Goal: Transaction & Acquisition: Purchase product/service

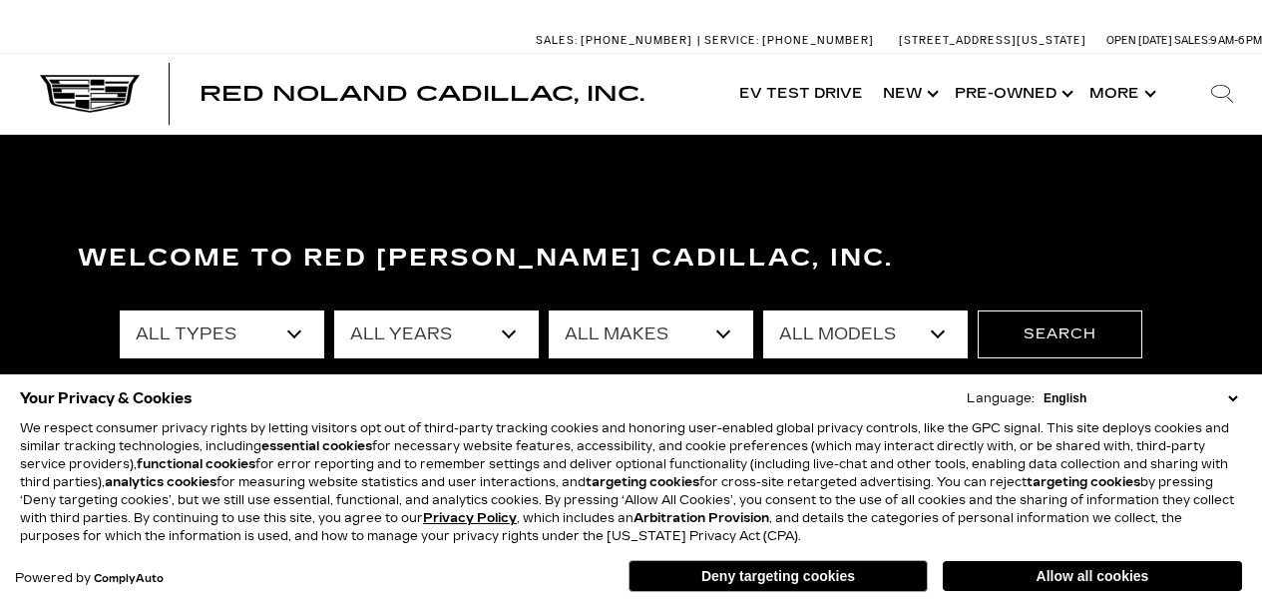
click at [726, 337] on select "All Makes Audi BMW Buick Cadillac Chevrolet Ford Honda Jeep Land Rover Lexus Me…" at bounding box center [651, 334] width 205 height 48
select select "Cadillac"
click at [822, 580] on button "Deny targeting cookies" at bounding box center [778, 576] width 299 height 32
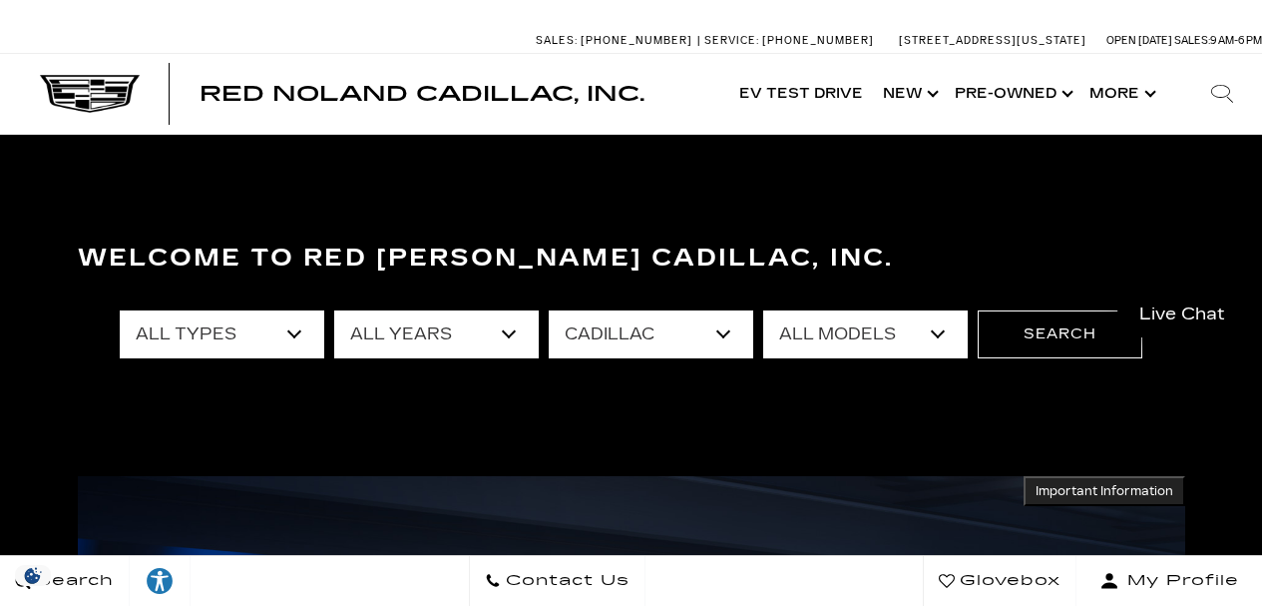
click at [948, 337] on select "All Models CT4 CT5 DTS Escalade Escalade ESV ESCALADE IQ ESCALADE IQL LYRIQ OPT…" at bounding box center [865, 334] width 205 height 48
select select "OPTIQ"
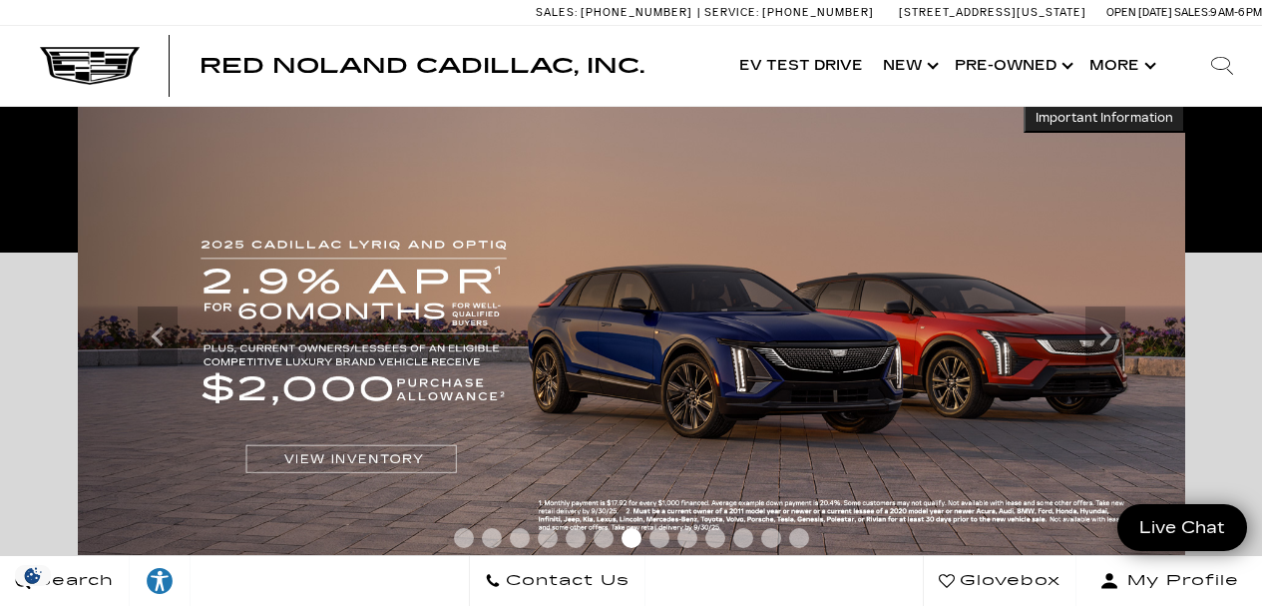
scroll to position [20, 0]
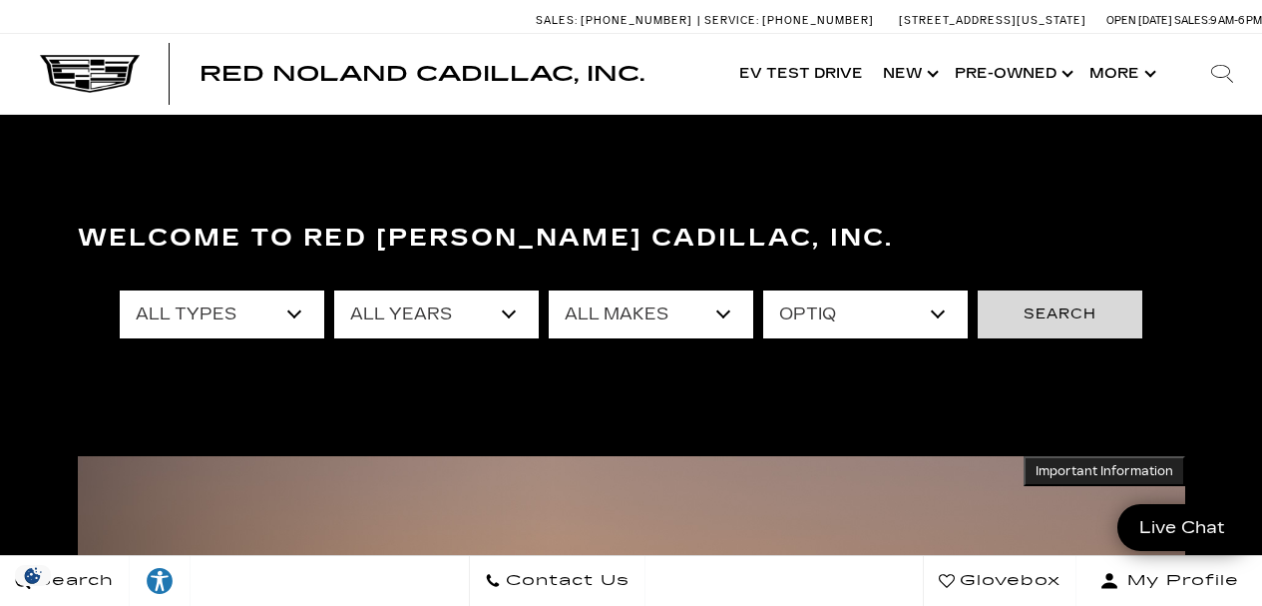
click at [1032, 318] on button "Search" at bounding box center [1060, 314] width 165 height 48
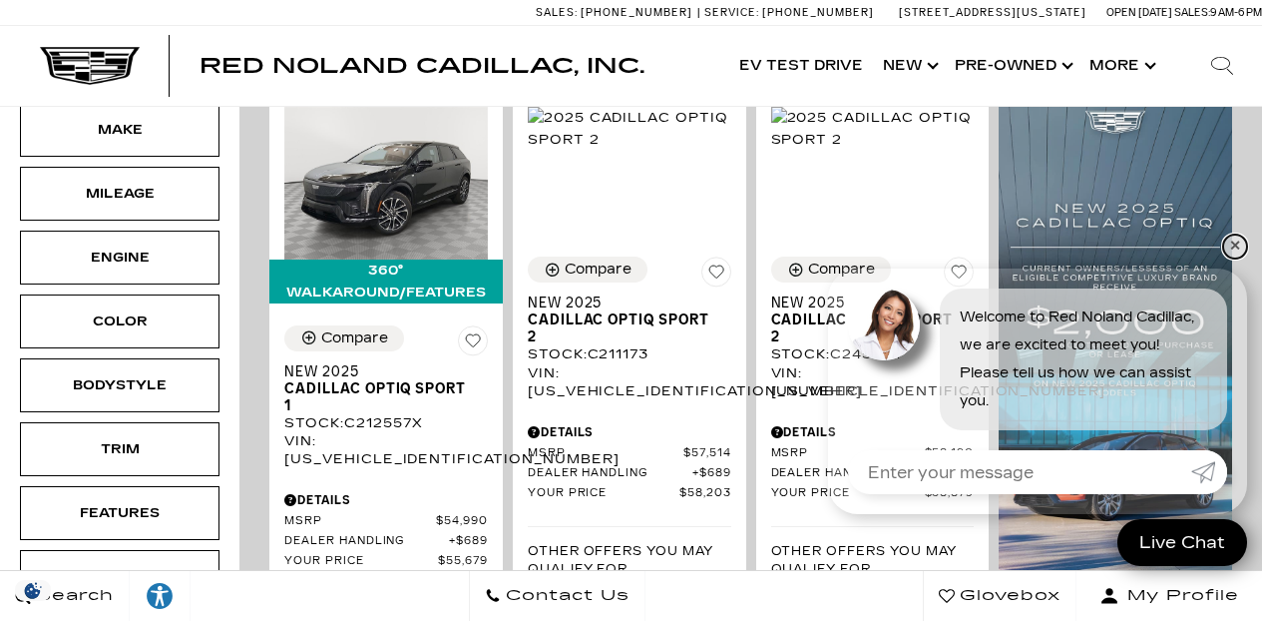
click at [1234, 243] on link "✕" at bounding box center [1235, 246] width 24 height 24
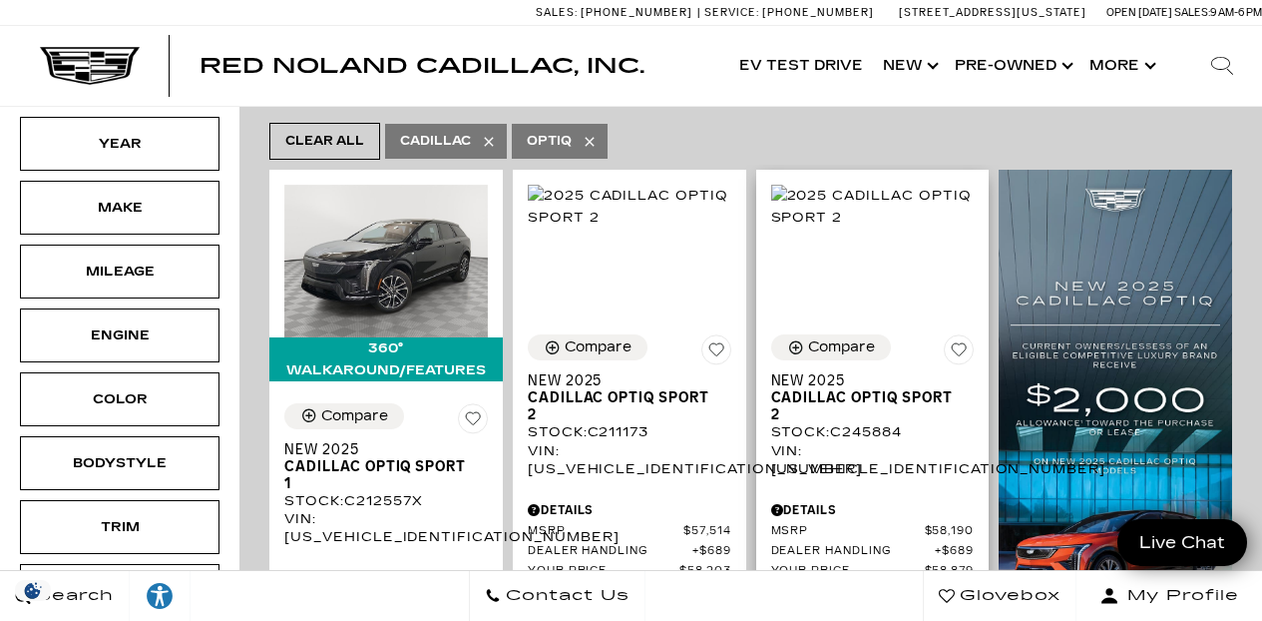
scroll to position [251, 0]
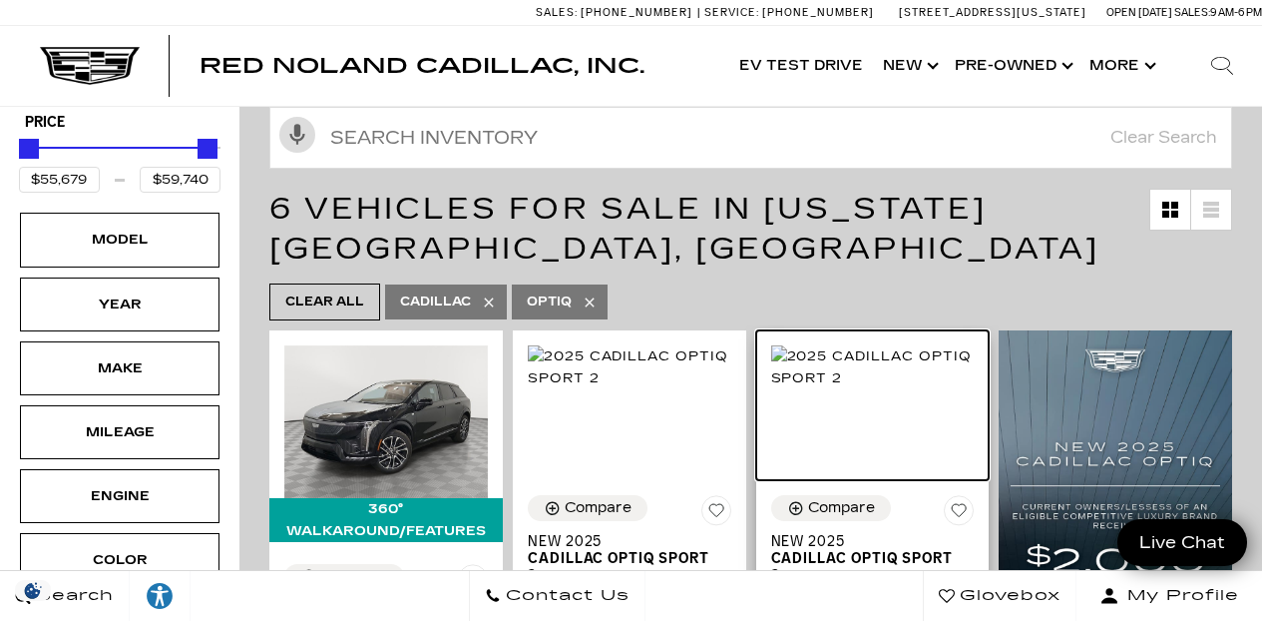
click at [874, 379] on img at bounding box center [873, 367] width 204 height 44
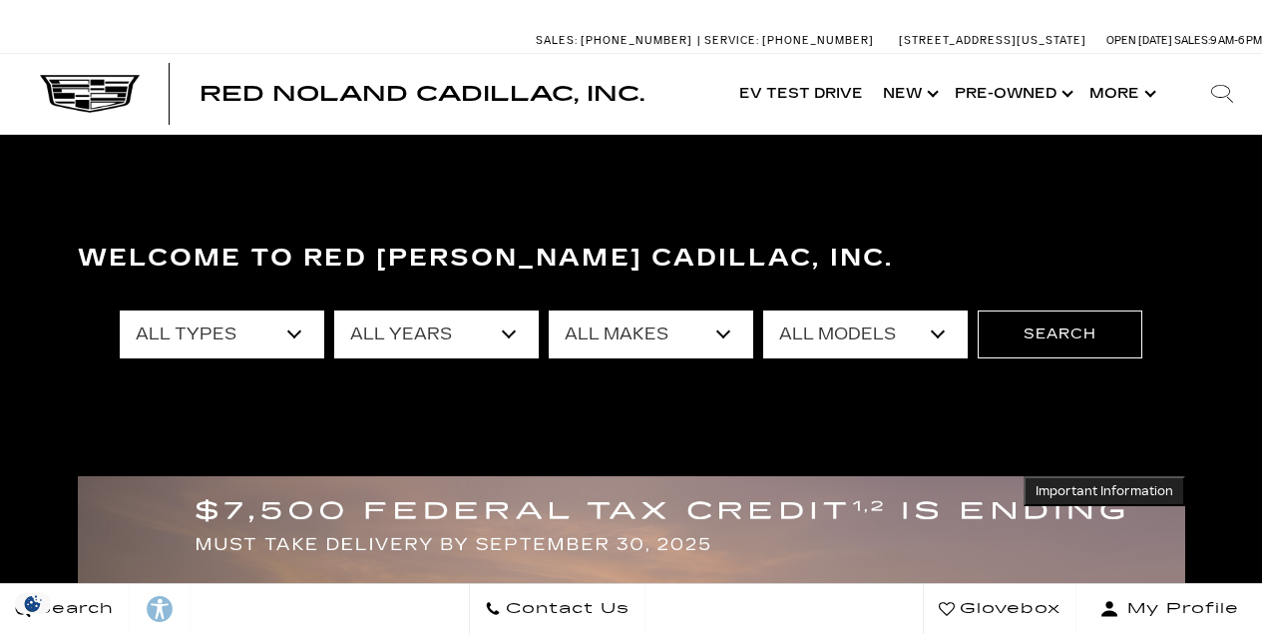
click at [726, 336] on select "All Makes Audi BMW Buick Cadillac Chevrolet Ford Honda Jeep Land Rover Lexus Me…" at bounding box center [651, 334] width 205 height 48
select select "Cadillac"
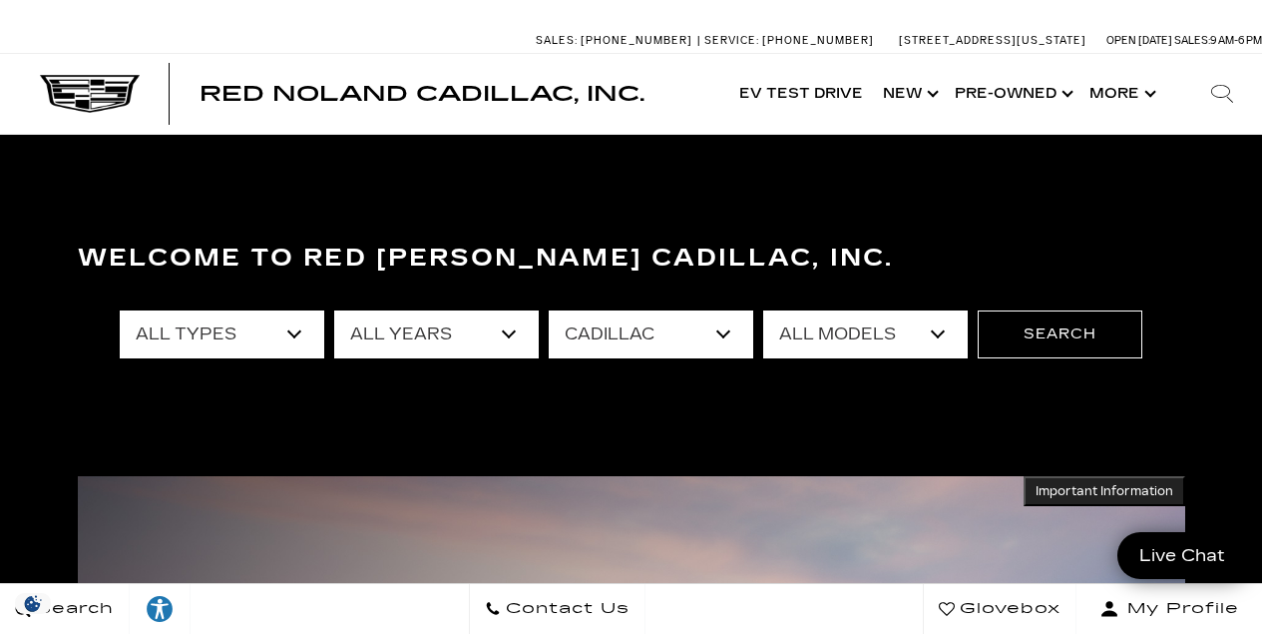
select select "OPTIQ"
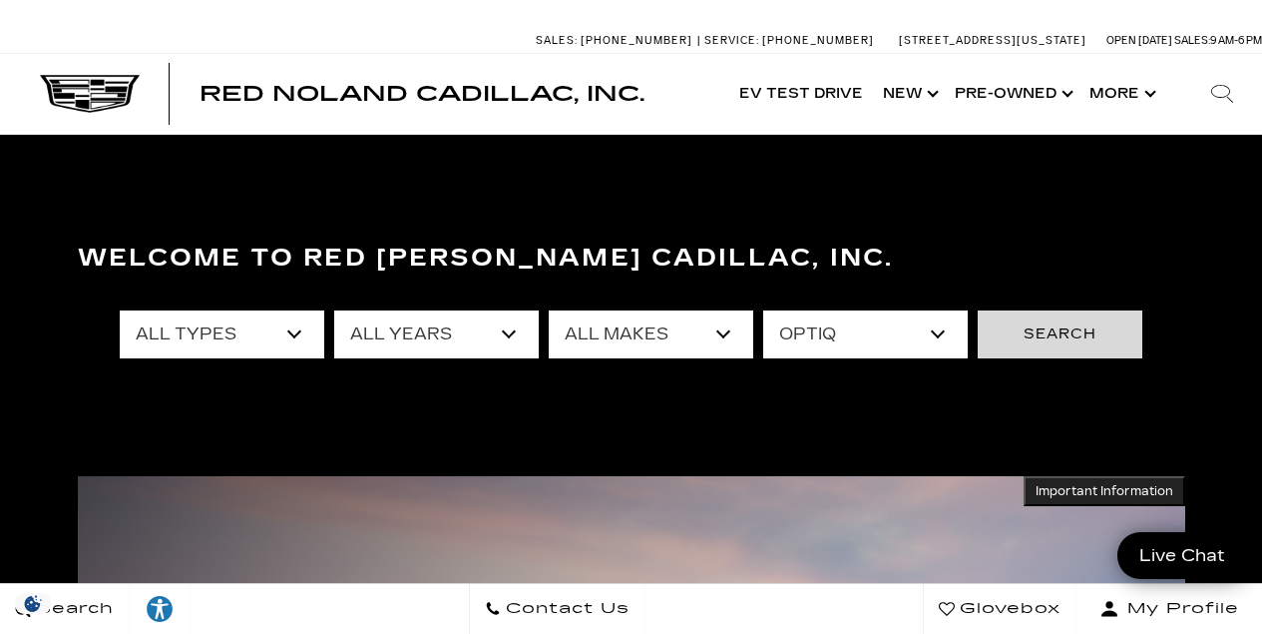
click at [1029, 340] on button "Search" at bounding box center [1060, 334] width 165 height 48
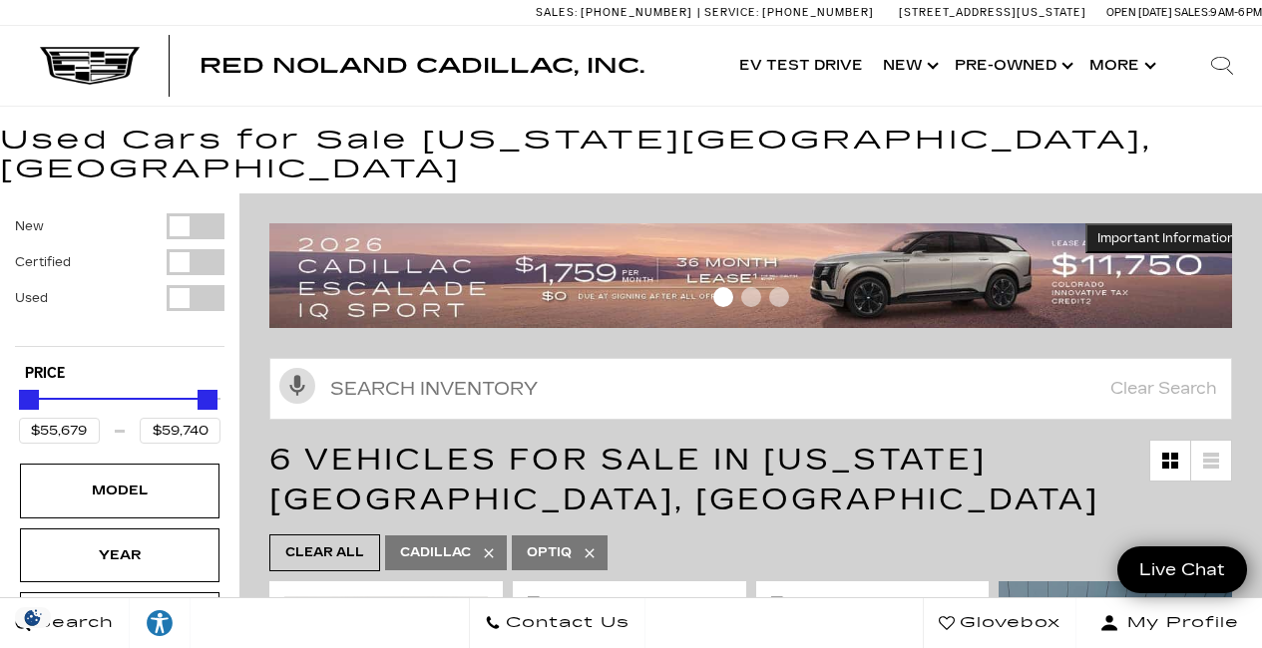
scroll to position [4, 0]
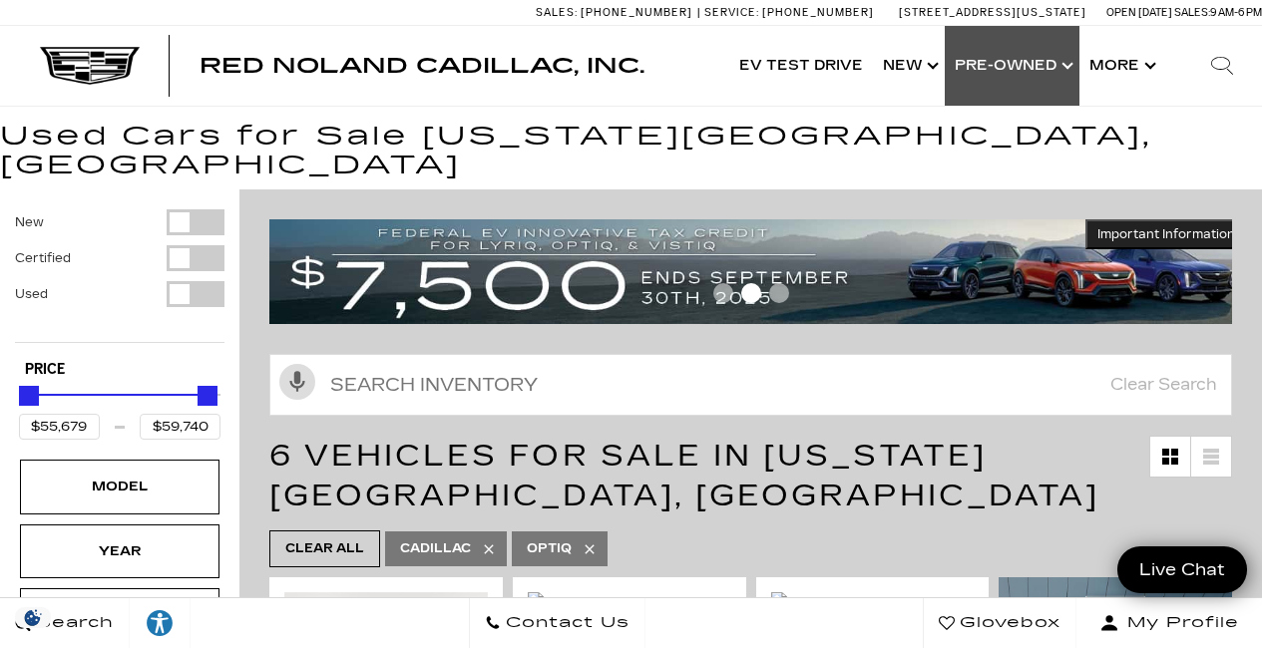
click at [1063, 70] on link "Show Pre-Owned" at bounding box center [1012, 66] width 135 height 80
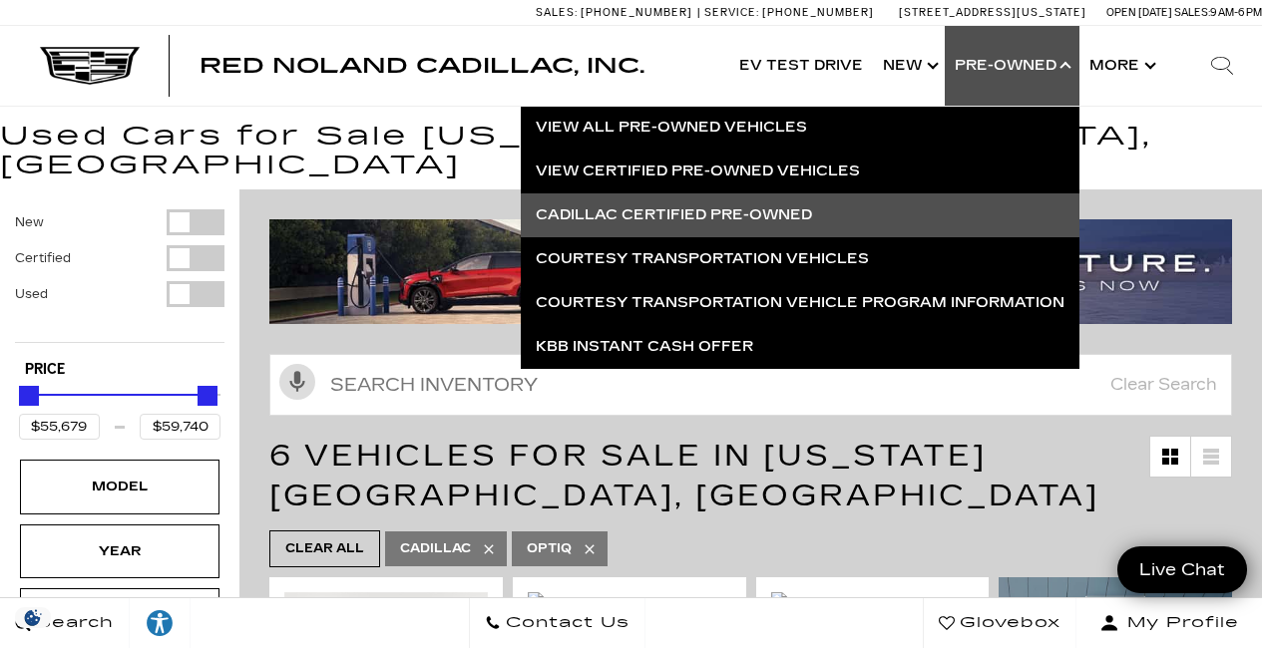
click at [770, 217] on link "Cadillac Certified Pre-Owned" at bounding box center [800, 216] width 559 height 44
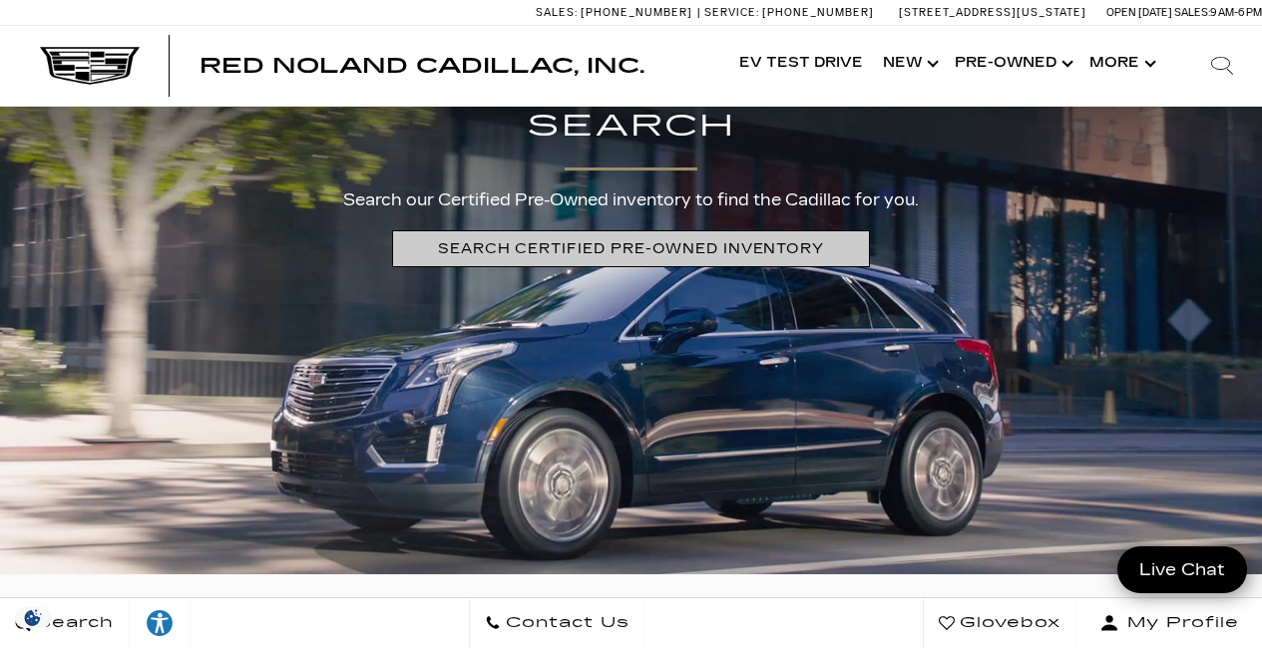
scroll to position [4268, 0]
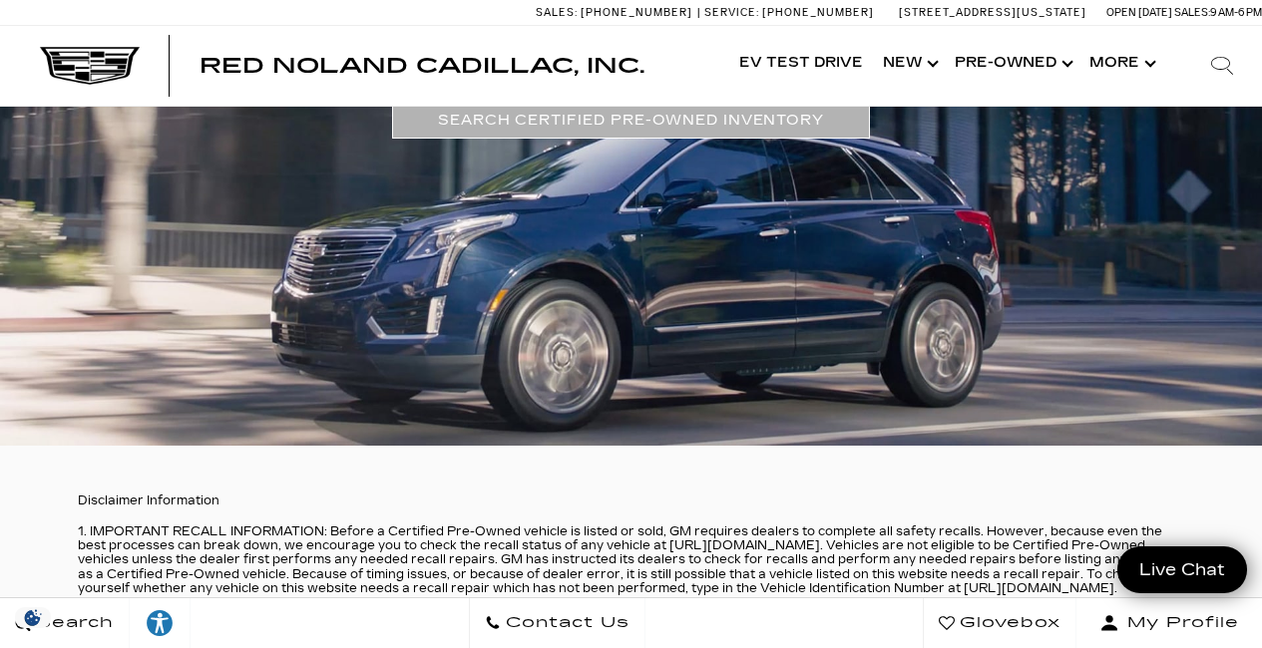
click at [601, 132] on link "SEARCH CERTIFIED PRE-OWNED INVENTORY" at bounding box center [631, 120] width 478 height 37
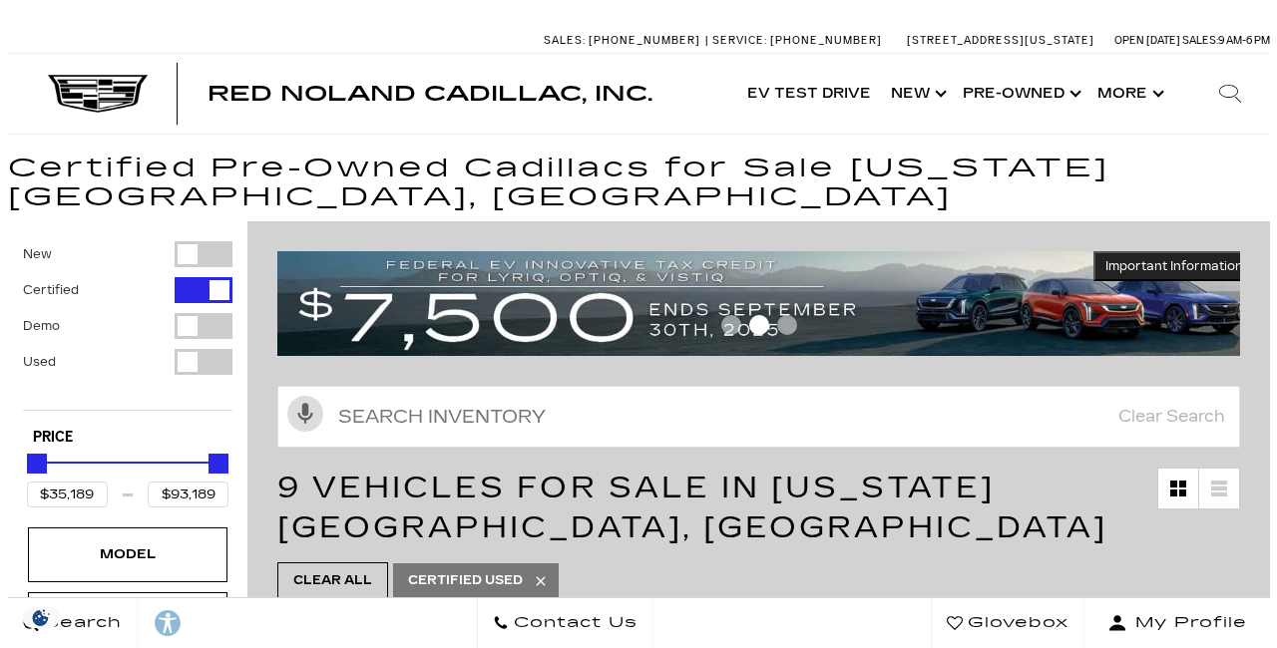
scroll to position [326, 0]
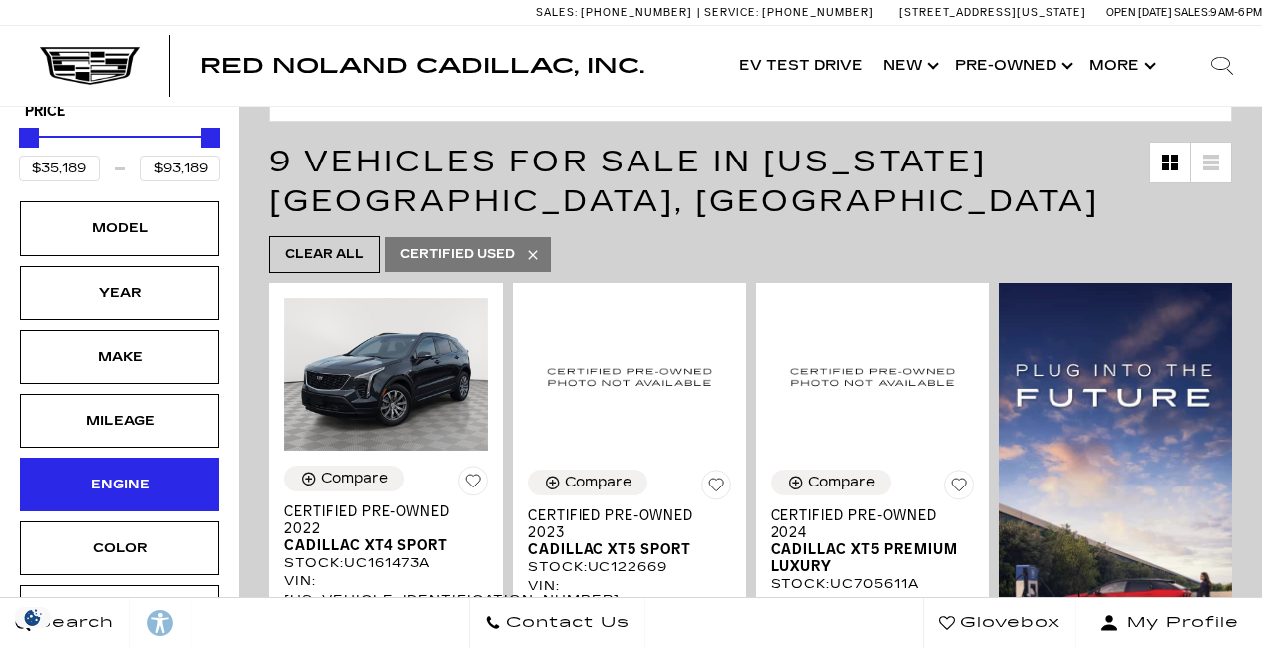
click at [144, 489] on div "Engine" at bounding box center [120, 485] width 100 height 22
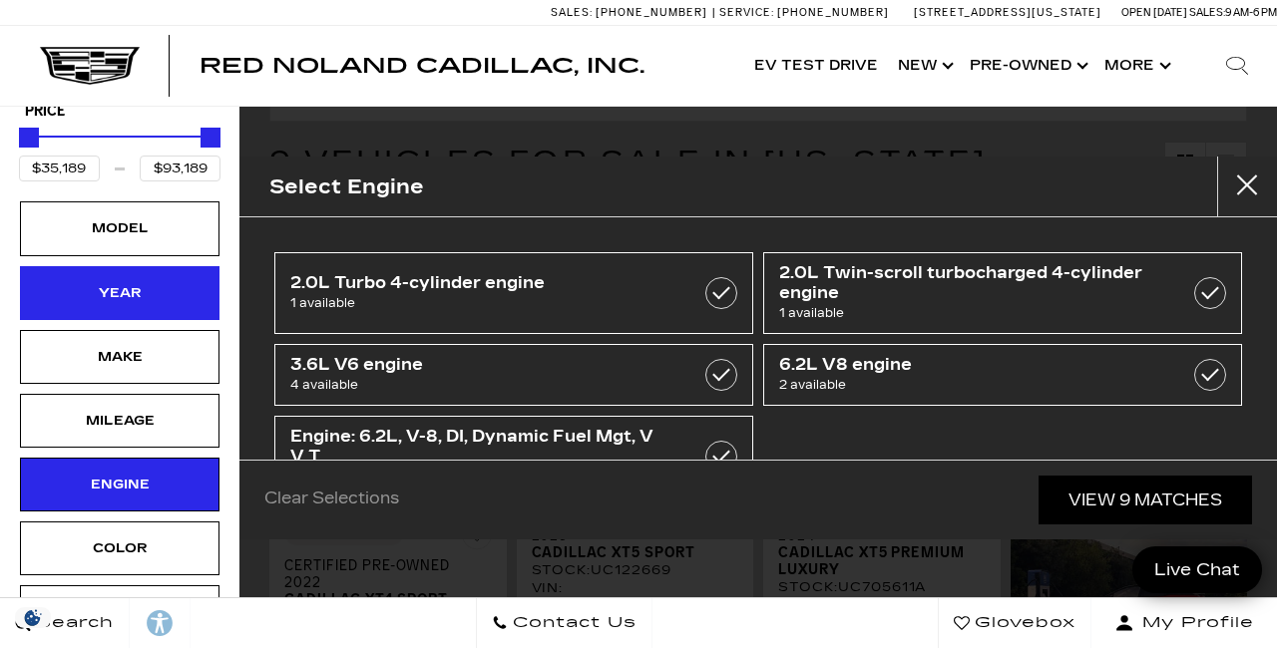
scroll to position [0, 0]
